Goal: Task Accomplishment & Management: Manage account settings

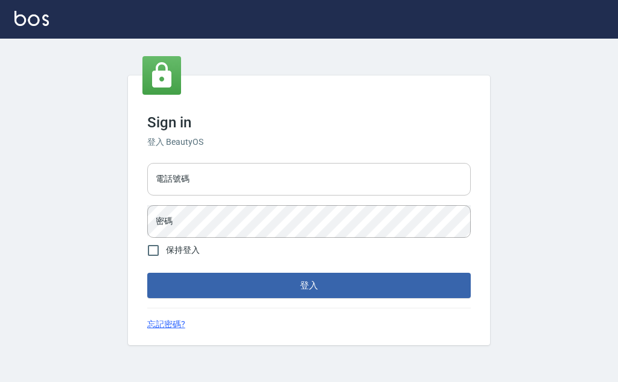
drag, startPoint x: 221, startPoint y: 185, endPoint x: 232, endPoint y: 170, distance: 18.5
click at [221, 185] on input "電話號碼" at bounding box center [309, 179] width 324 height 33
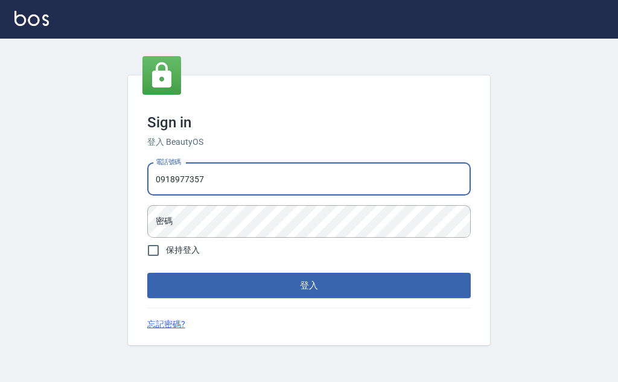
type input "0918977357"
click at [147, 273] on button "登入" at bounding box center [309, 285] width 324 height 25
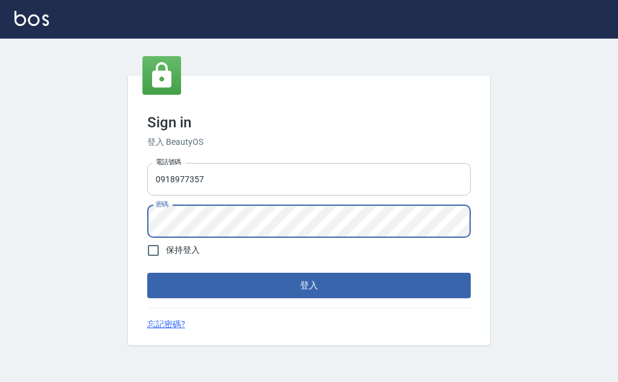
click at [147, 273] on button "登入" at bounding box center [309, 285] width 324 height 25
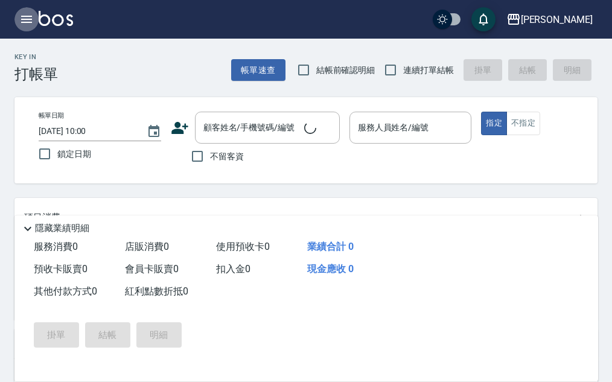
click at [23, 12] on icon "button" at bounding box center [26, 19] width 14 height 14
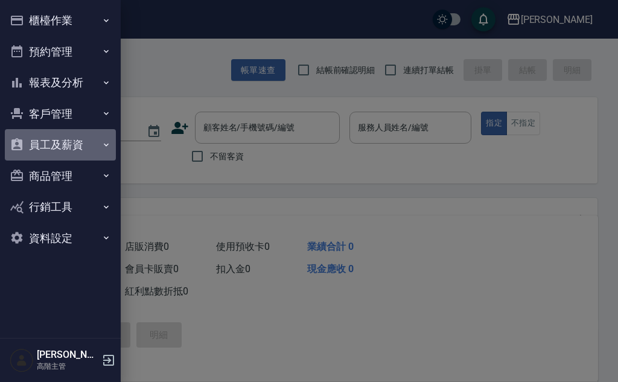
click at [79, 149] on button "員工及薪資" at bounding box center [60, 144] width 111 height 31
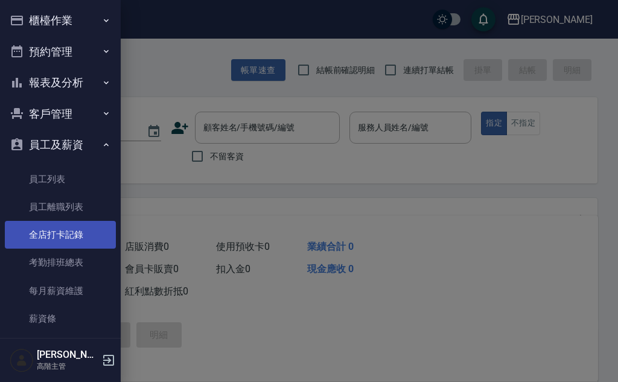
click at [85, 238] on link "全店打卡記錄" at bounding box center [60, 235] width 111 height 28
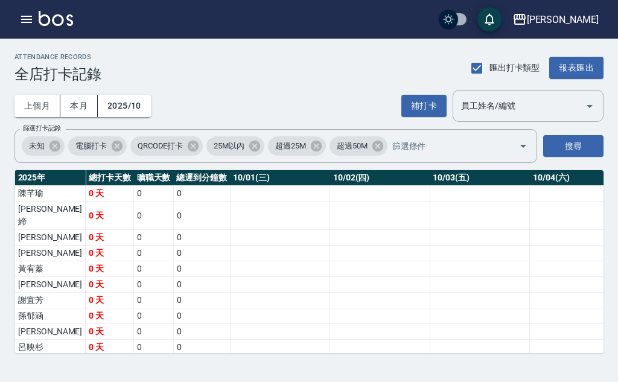
click at [230, 324] on td "a dense table" at bounding box center [280, 332] width 100 height 16
